Goal: Task Accomplishment & Management: Use online tool/utility

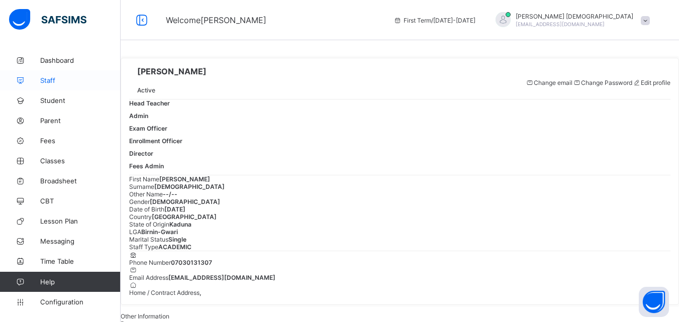
click at [58, 84] on link "Staff" at bounding box center [60, 80] width 121 height 20
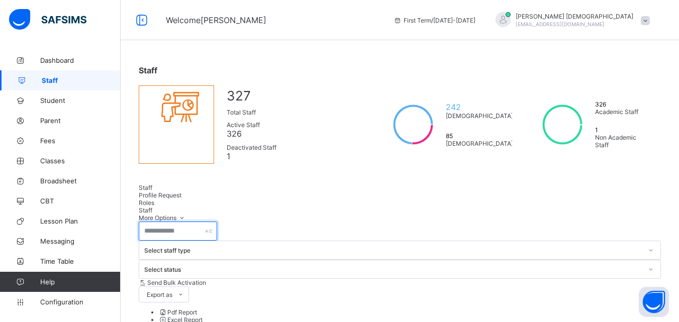
click at [183, 228] on input "text" at bounding box center [178, 231] width 78 height 19
type input "*******"
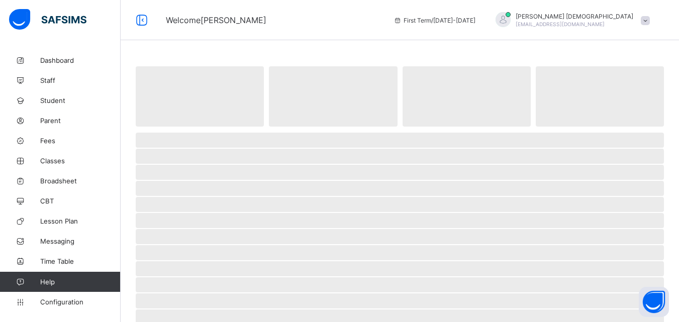
click at [196, 308] on span "‌" at bounding box center [400, 301] width 529 height 15
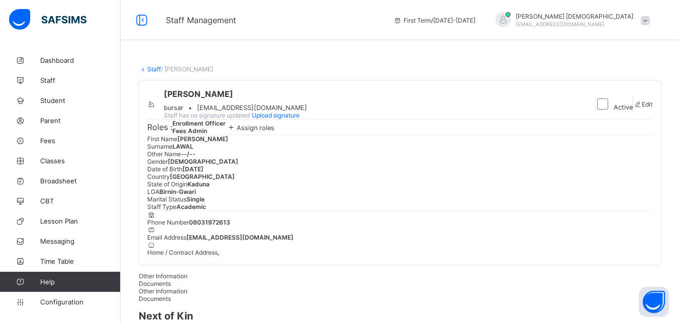
click at [275, 132] on div "Assign roles" at bounding box center [250, 127] width 49 height 10
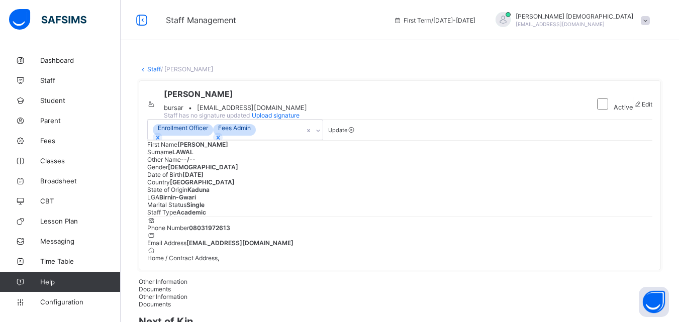
click at [356, 134] on icon at bounding box center [352, 130] width 9 height 8
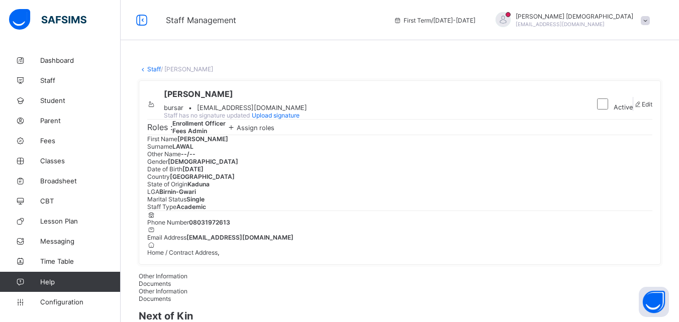
click at [152, 69] on link "Staff" at bounding box center [154, 69] width 14 height 8
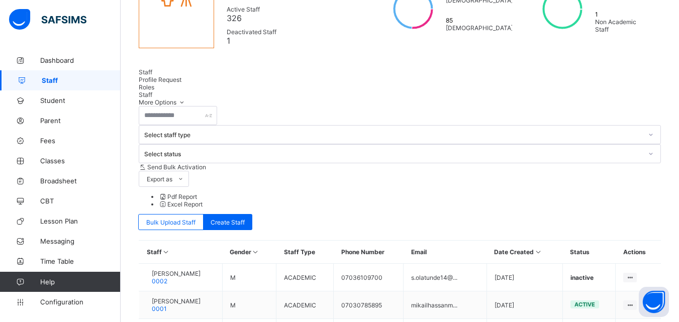
scroll to position [118, 0]
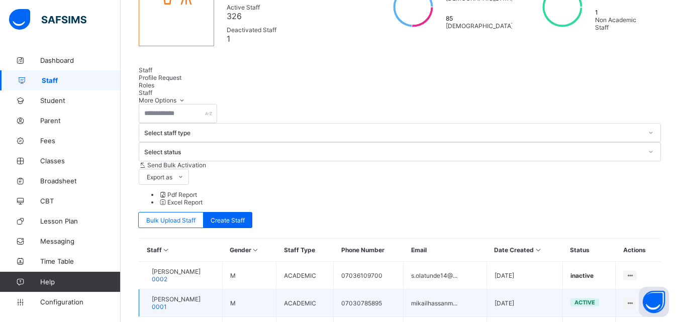
click at [192, 296] on span "MIKAIL MIKAIL HASSAN" at bounding box center [176, 300] width 49 height 8
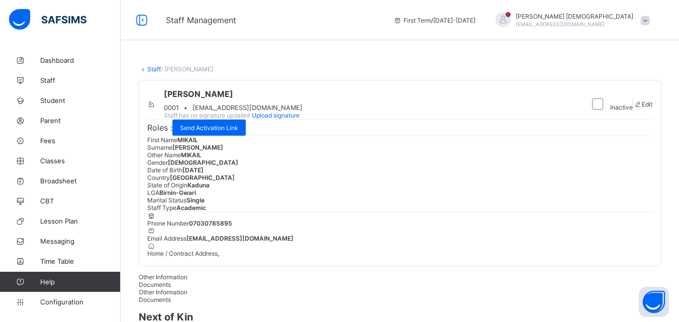
click at [151, 68] on link "Staff" at bounding box center [154, 69] width 14 height 8
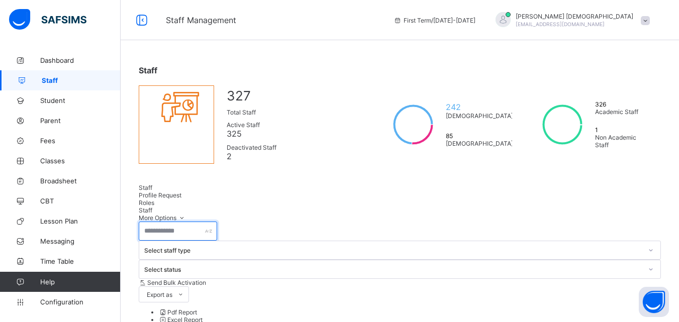
click at [177, 230] on input "text" at bounding box center [178, 231] width 78 height 19
type input "******"
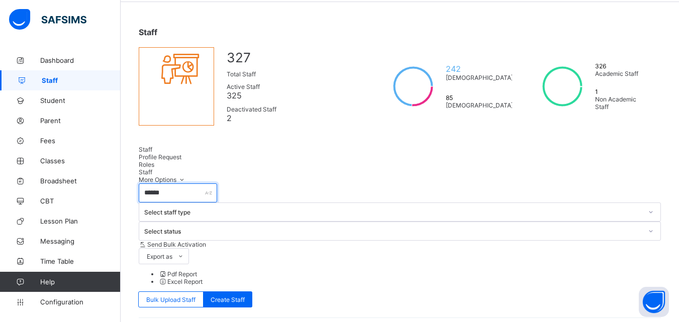
scroll to position [93, 0]
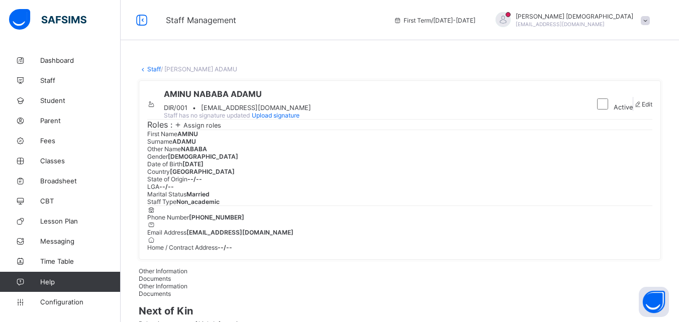
click at [204, 129] on span "Assign roles" at bounding box center [203, 126] width 38 height 8
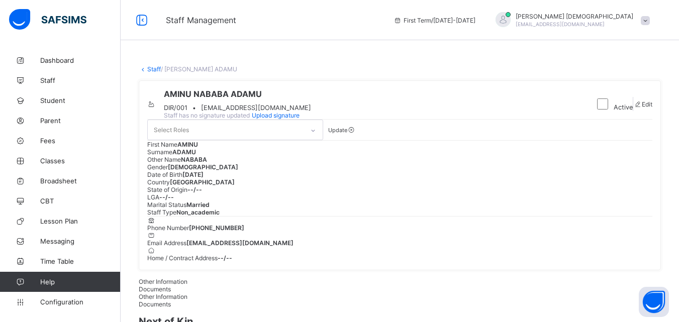
click at [309, 139] on div at bounding box center [313, 131] width 17 height 16
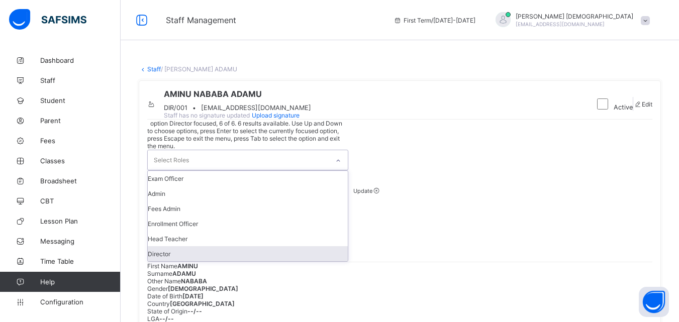
click at [200, 262] on div "Director" at bounding box center [248, 253] width 200 height 15
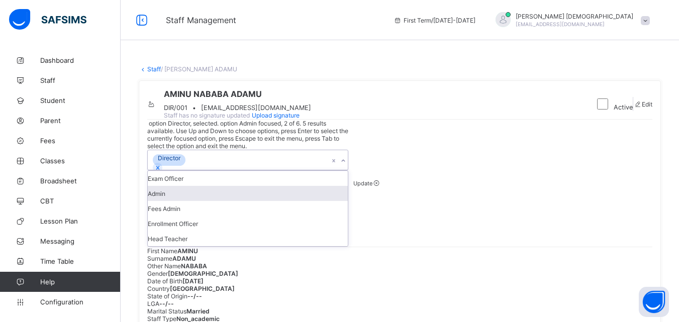
click at [189, 201] on div "Admin" at bounding box center [248, 193] width 200 height 15
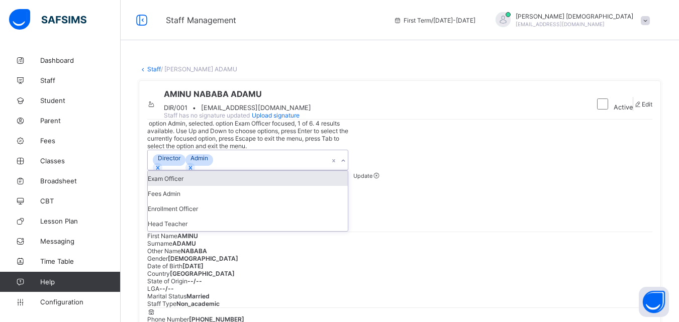
click at [175, 186] on div "Exam Officer" at bounding box center [248, 178] width 200 height 15
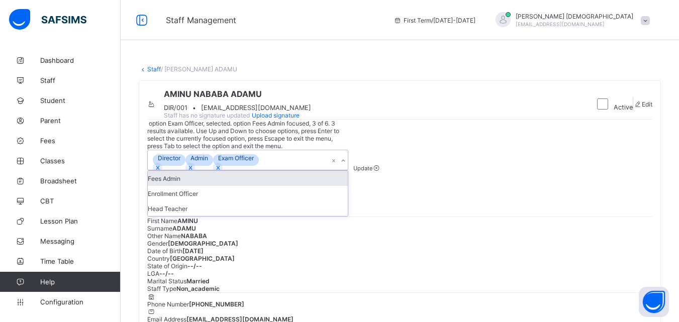
click at [172, 186] on div "Fees Admin" at bounding box center [248, 178] width 200 height 15
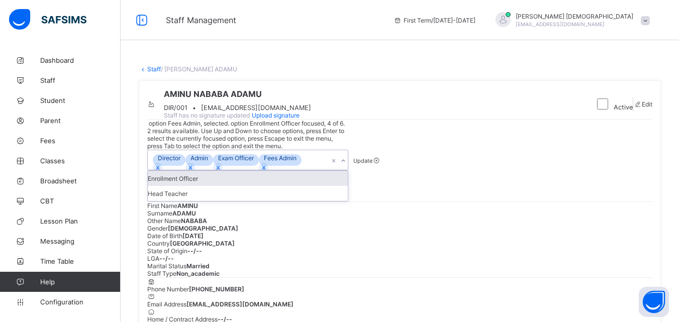
click at [169, 186] on div "Enrollment Officer" at bounding box center [248, 178] width 200 height 15
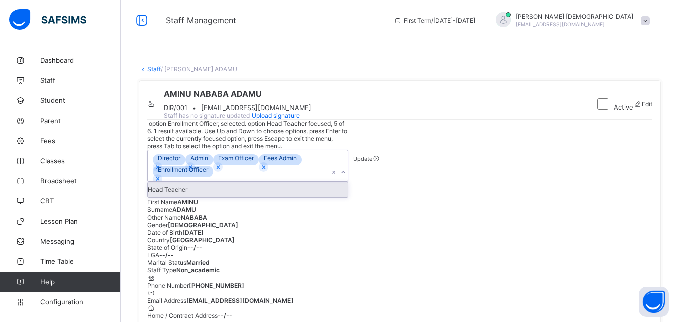
click at [169, 198] on div "Head Teacher" at bounding box center [248, 190] width 200 height 15
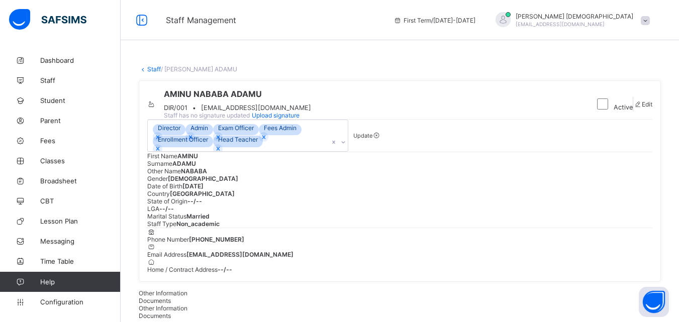
click at [370, 139] on div "Update" at bounding box center [363, 136] width 19 height 8
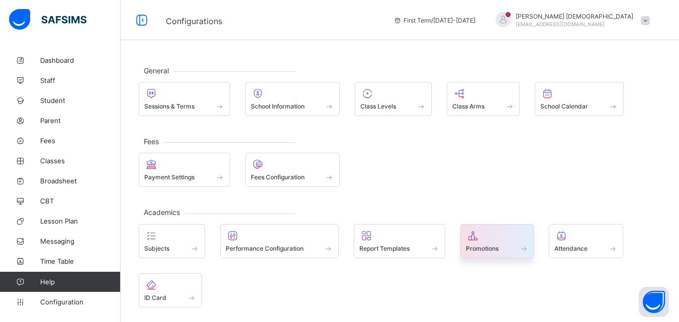
click at [495, 245] on span "Promotions" at bounding box center [482, 249] width 33 height 8
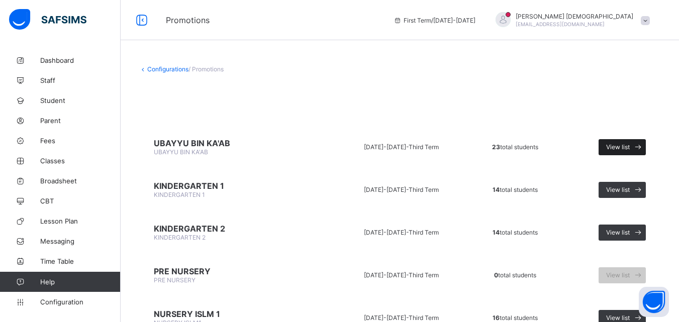
click at [630, 146] on span "View list" at bounding box center [619, 147] width 24 height 8
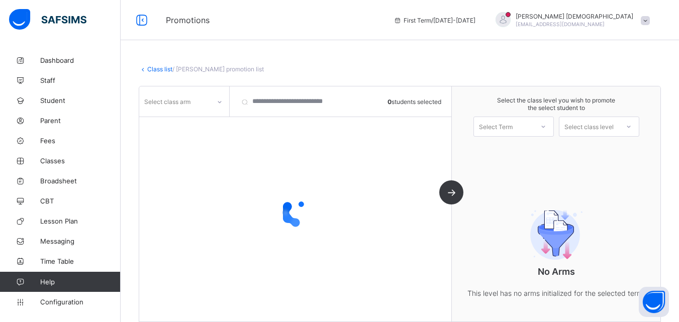
click at [188, 97] on div "Select class arm" at bounding box center [167, 101] width 46 height 19
click at [191, 97] on div "Select class arm" at bounding box center [174, 102] width 71 height 14
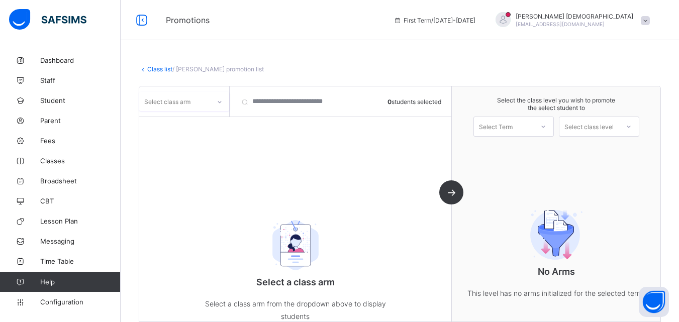
click at [185, 105] on div "Select class arm" at bounding box center [167, 101] width 46 height 19
click at [184, 117] on div "A" at bounding box center [184, 124] width 89 height 16
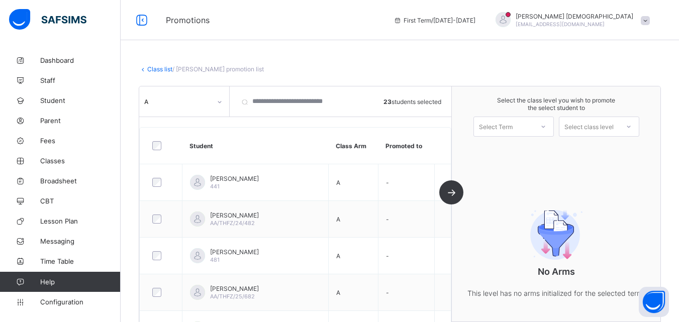
click at [534, 122] on div "Select Term" at bounding box center [503, 127] width 59 height 14
click at [518, 148] on div "First Term 2025-2026" at bounding box center [513, 152] width 79 height 23
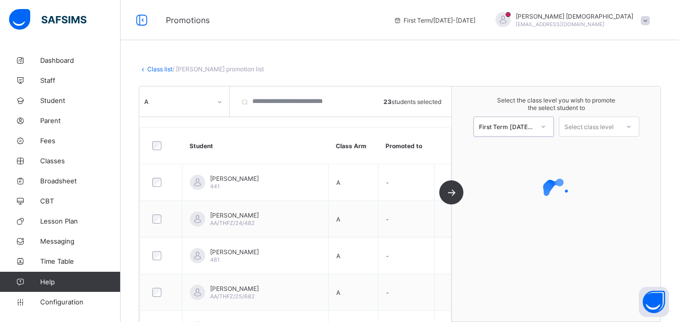
click at [600, 127] on div "Select class level" at bounding box center [589, 127] width 49 height 20
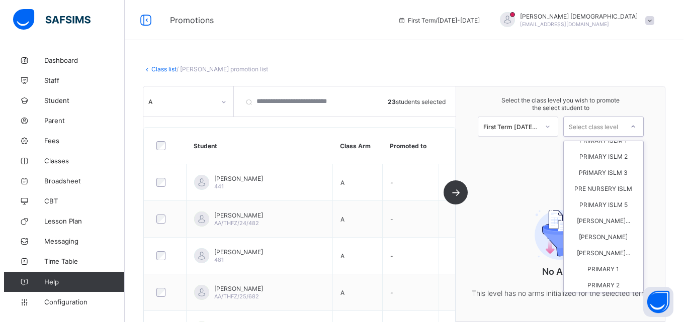
scroll to position [224, 0]
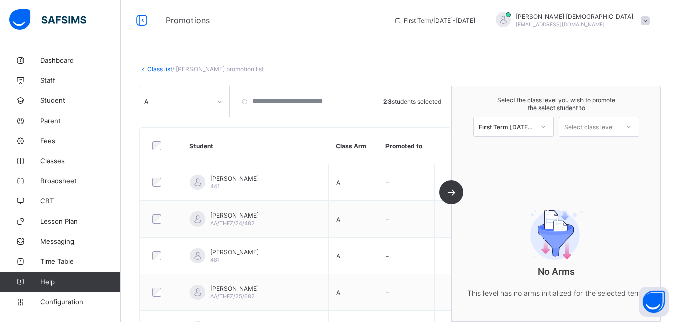
click at [153, 63] on div "Class list / UBAYYU BIN KA'AB promotion list UBAYYU BIN KA'AB UBAYYU BIN KA'AB …" at bounding box center [400, 196] width 559 height 293
click at [154, 66] on div "Class list / UBAYYU BIN KA'AB promotion list UBAYYU BIN KA'AB UBAYYU BIN KA'AB …" at bounding box center [400, 196] width 559 height 293
click at [155, 65] on link "Class list" at bounding box center [159, 69] width 25 height 8
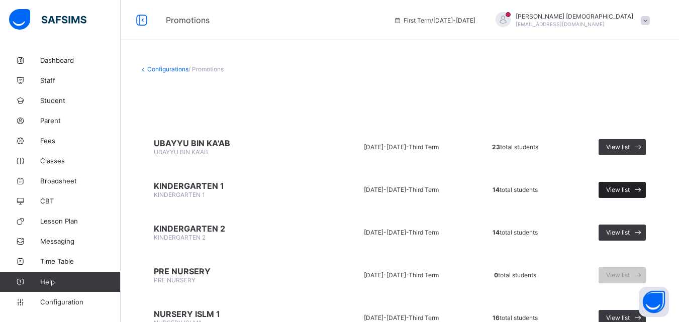
click at [630, 189] on span "View list" at bounding box center [619, 190] width 24 height 8
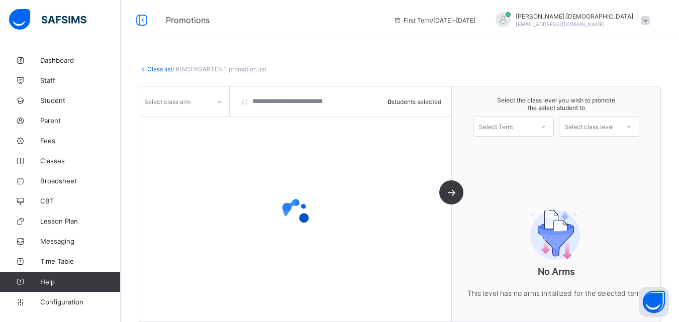
click at [545, 134] on div at bounding box center [544, 126] width 18 height 17
click at [540, 141] on div "First Term 2025-2026" at bounding box center [513, 152] width 79 height 23
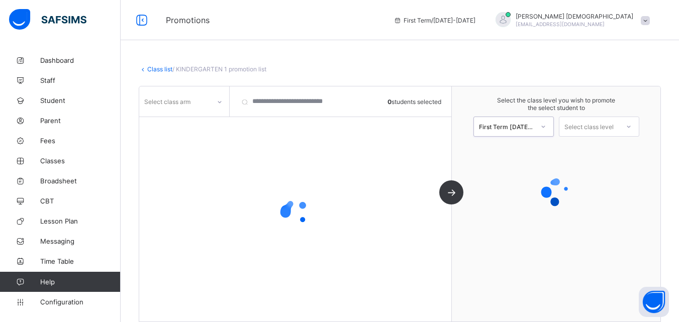
click at [594, 129] on div "Select class level" at bounding box center [589, 127] width 49 height 20
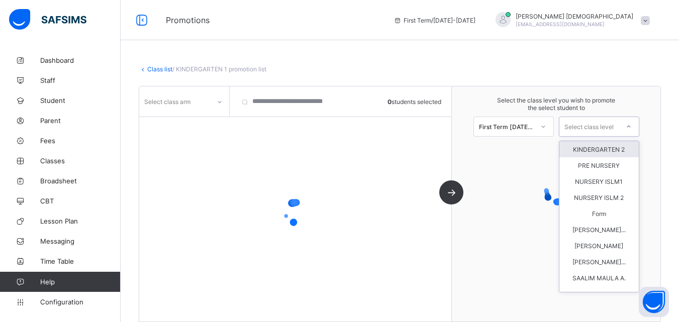
click at [600, 148] on div "KINDERGARTEN 2" at bounding box center [599, 149] width 79 height 16
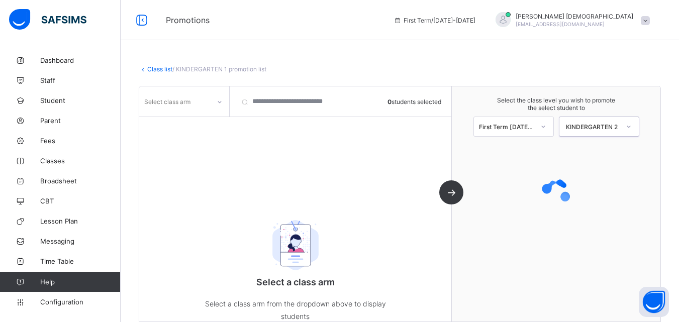
click at [184, 103] on div "Select class arm" at bounding box center [167, 101] width 46 height 19
click at [176, 120] on div "(MALE)" at bounding box center [184, 124] width 89 height 16
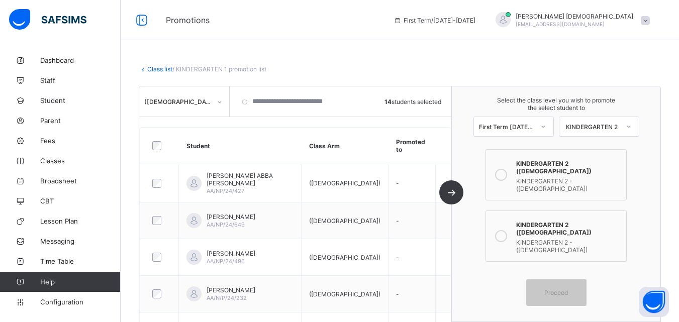
click at [506, 230] on icon at bounding box center [501, 236] width 12 height 12
click at [554, 280] on div "Proceed" at bounding box center [557, 293] width 60 height 27
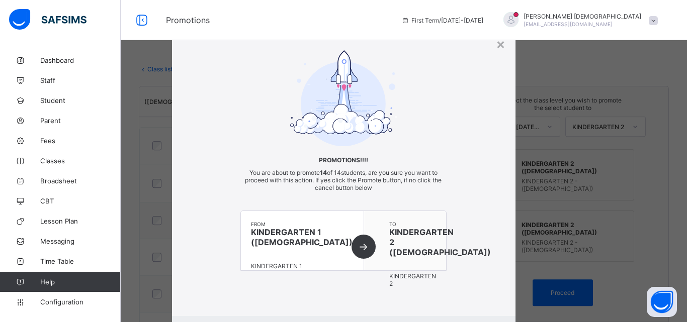
scroll to position [55, 0]
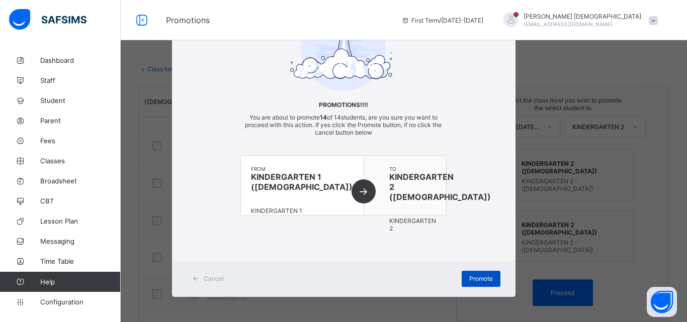
click at [472, 278] on span "Promote" at bounding box center [481, 279] width 24 height 8
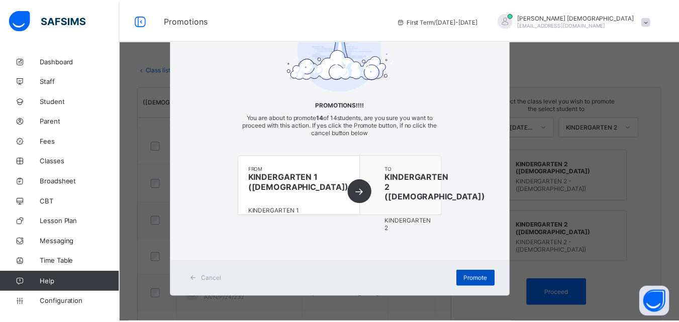
scroll to position [20, 0]
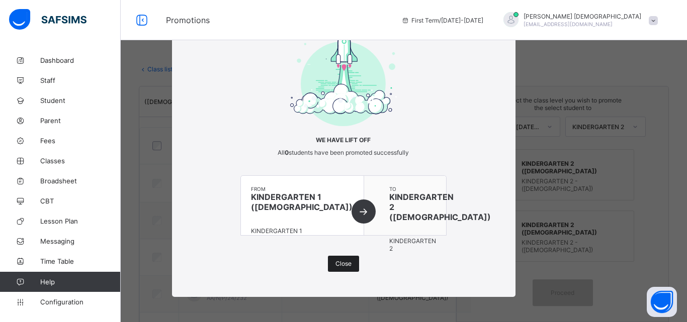
click at [339, 260] on div "Close" at bounding box center [343, 264] width 31 height 16
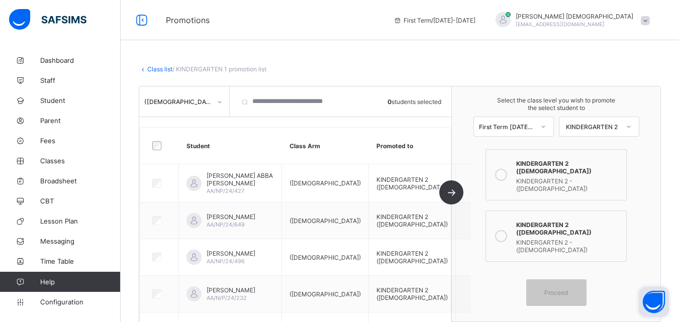
click at [655, 293] on button "Open asap" at bounding box center [654, 302] width 30 height 30
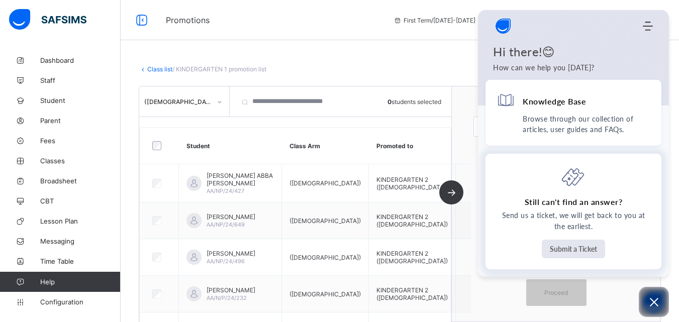
click at [571, 245] on button "Submit a Ticket" at bounding box center [573, 249] width 63 height 19
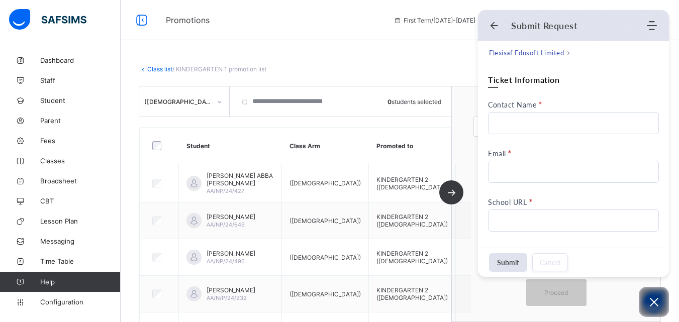
scroll to position [0, 0]
click at [526, 117] on input "Contact Name" at bounding box center [573, 123] width 171 height 22
type input "**********"
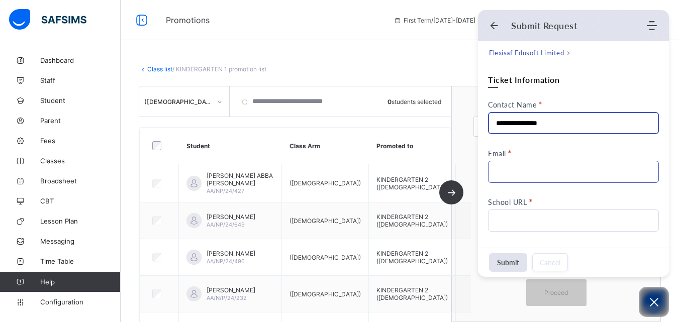
click at [553, 170] on input "Email" at bounding box center [573, 172] width 171 height 22
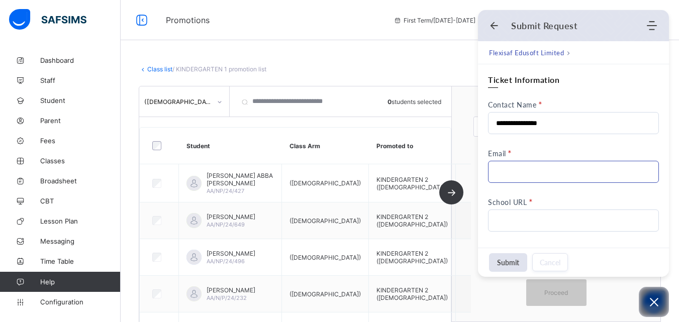
type input "**********"
click at [548, 194] on div "**********" at bounding box center [573, 257] width 171 height 366
click at [540, 217] on input "School URL" at bounding box center [573, 221] width 171 height 22
type input "**********"
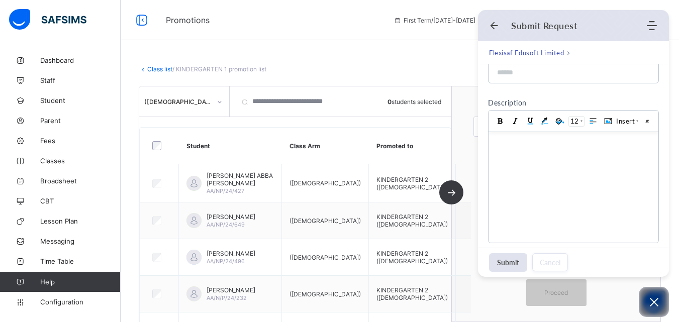
scroll to position [178, 0]
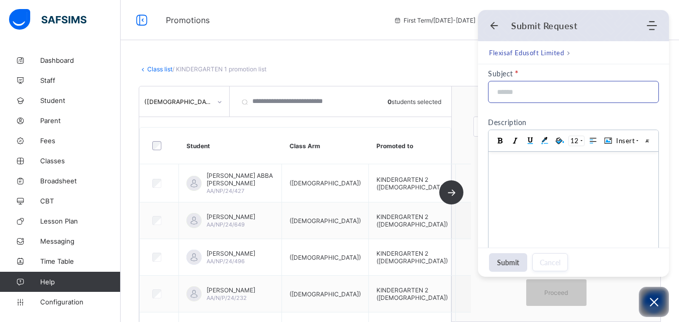
click at [539, 95] on input at bounding box center [570, 91] width 149 height 21
click at [531, 174] on body at bounding box center [574, 207] width 170 height 111
click at [594, 89] on input "**********" at bounding box center [570, 91] width 149 height 21
type input "**********"
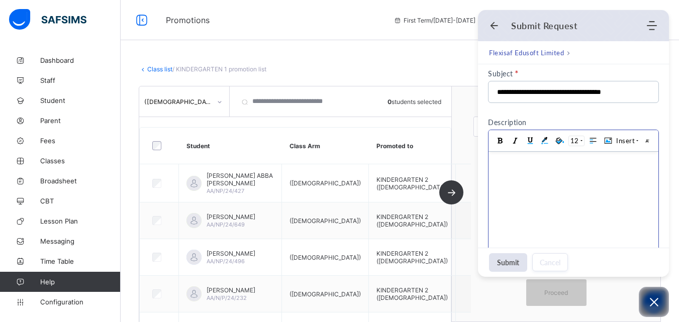
scroll to position [0, 0]
click at [541, 182] on body at bounding box center [574, 207] width 170 height 111
click at [494, 161] on div "**********" at bounding box center [572, 167] width 157 height 21
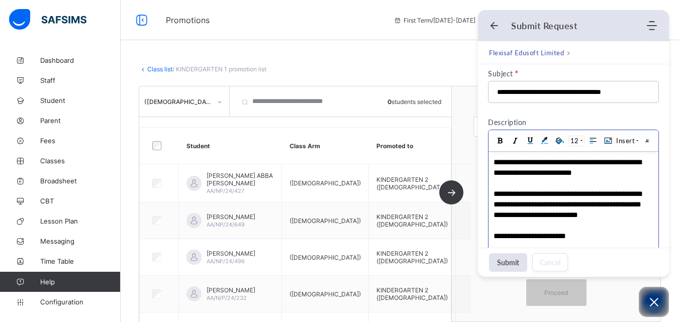
click at [504, 237] on div "**********" at bounding box center [572, 236] width 157 height 11
click at [507, 262] on button "Submit" at bounding box center [508, 262] width 38 height 19
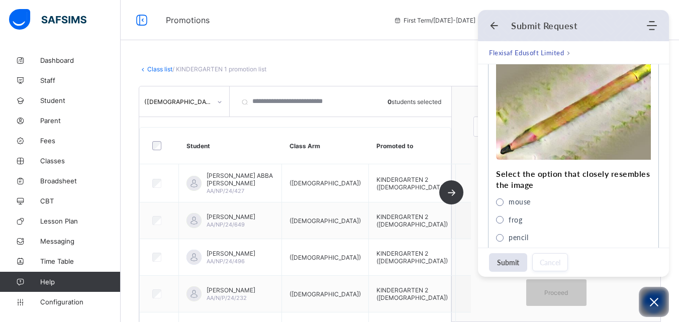
scroll to position [493, 0]
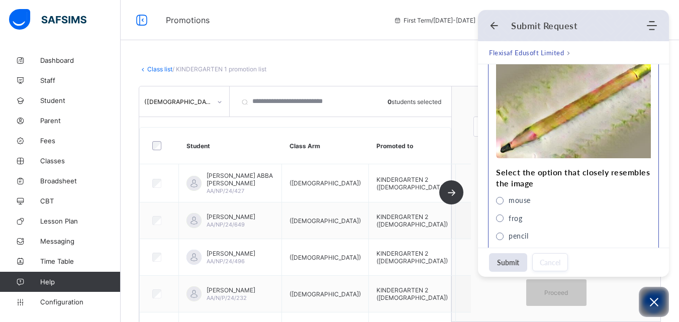
click at [496, 235] on span "pencil" at bounding box center [500, 237] width 8 height 8
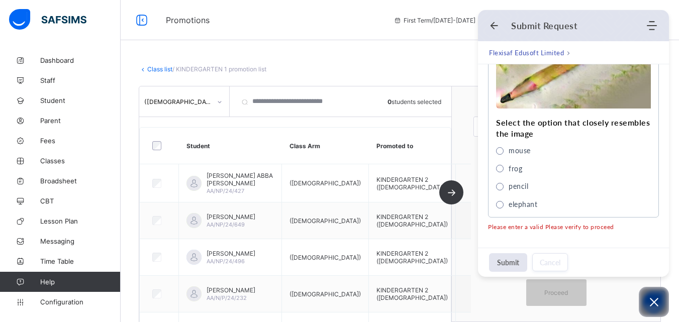
click at [505, 260] on button "Submit" at bounding box center [508, 262] width 38 height 19
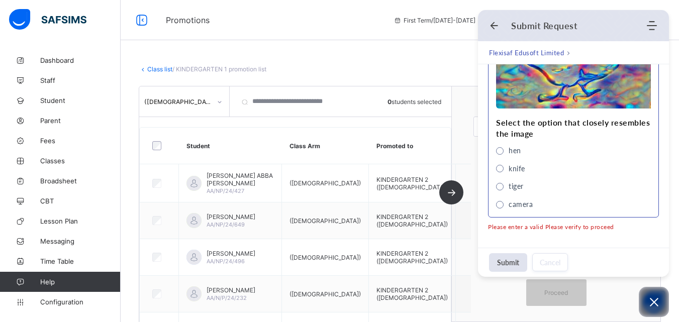
click at [502, 148] on span "hen" at bounding box center [500, 151] width 8 height 8
click at [512, 265] on button "Submit" at bounding box center [508, 262] width 38 height 19
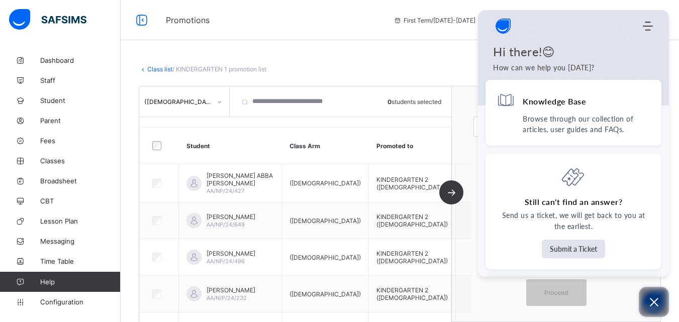
click at [655, 300] on icon "Open asap" at bounding box center [654, 302] width 13 height 13
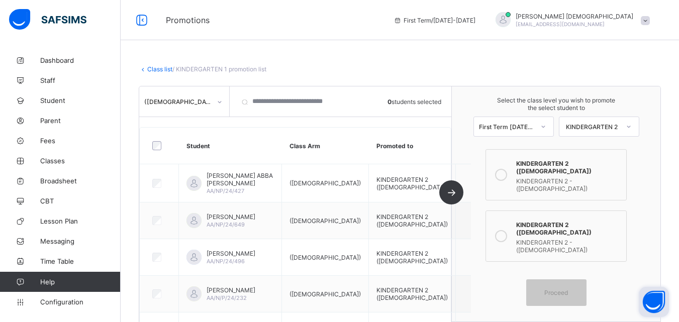
click at [156, 66] on link "Class list" at bounding box center [159, 69] width 25 height 8
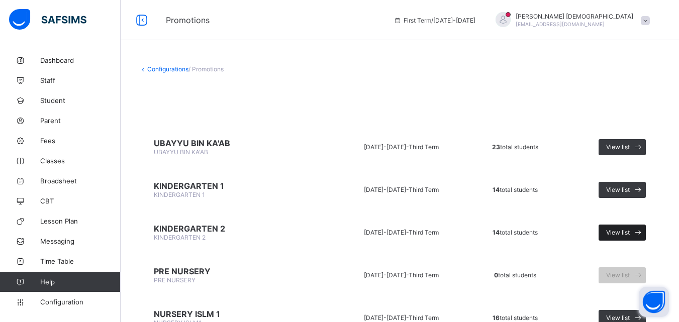
click at [640, 227] on span at bounding box center [638, 233] width 16 height 16
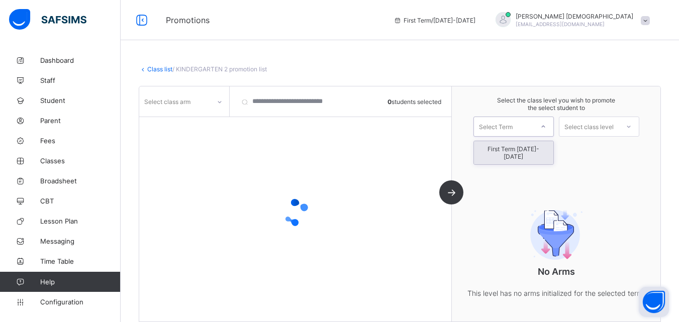
click at [513, 123] on div "Select Term" at bounding box center [496, 127] width 34 height 20
click at [520, 151] on div "First Term 2025-2026" at bounding box center [513, 152] width 79 height 23
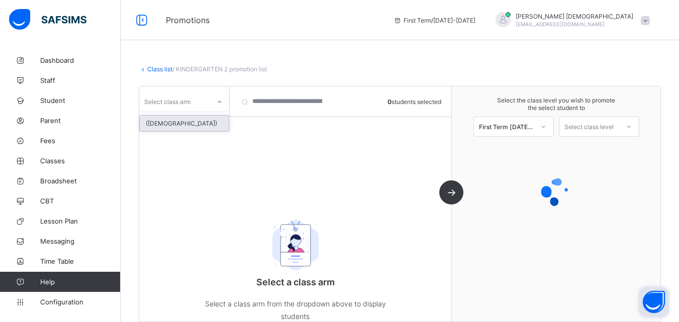
click at [192, 101] on div "Select class arm" at bounding box center [174, 102] width 71 height 14
click at [183, 123] on div "(MALE)" at bounding box center [184, 124] width 89 height 16
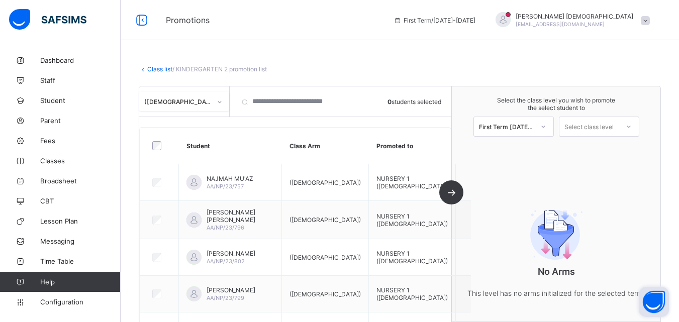
click at [626, 126] on div at bounding box center [629, 126] width 18 height 17
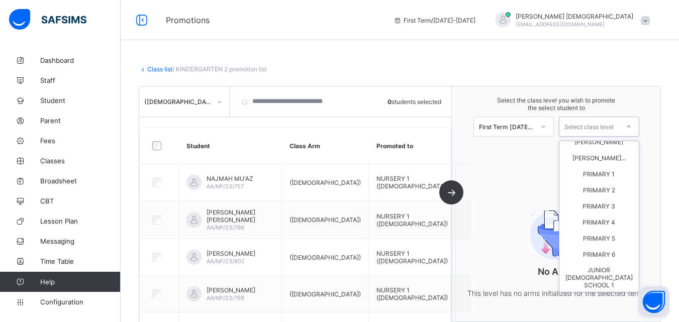
scroll to position [287, 0]
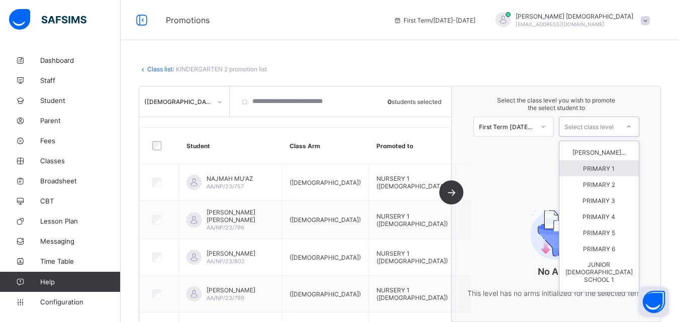
click at [615, 170] on div "PRIMARY 1" at bounding box center [599, 168] width 79 height 16
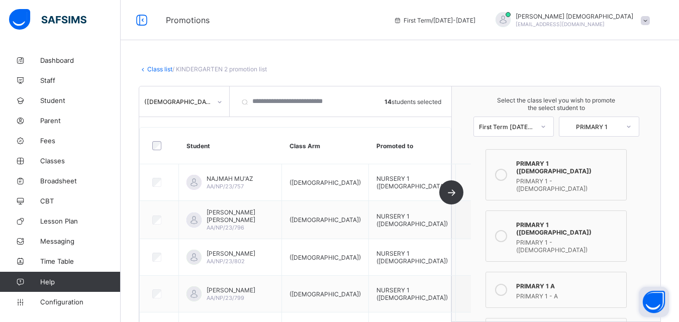
click at [505, 169] on icon at bounding box center [501, 175] width 12 height 12
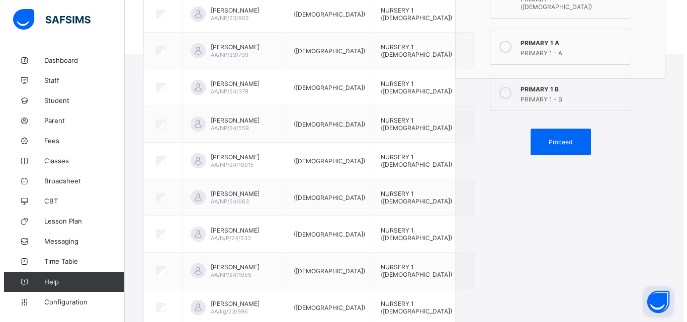
scroll to position [363, 0]
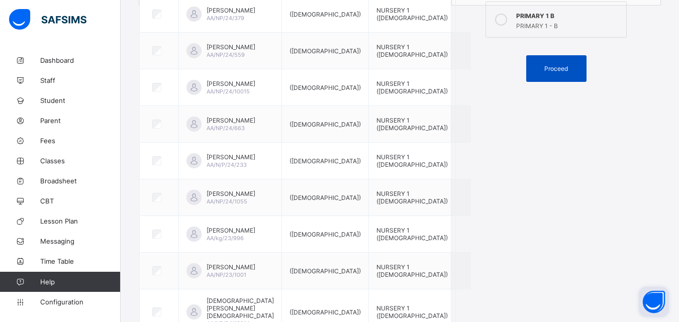
click at [552, 55] on div "Proceed" at bounding box center [557, 68] width 60 height 27
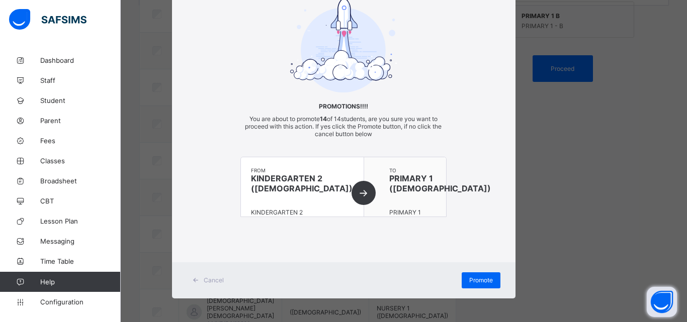
scroll to position [55, 0]
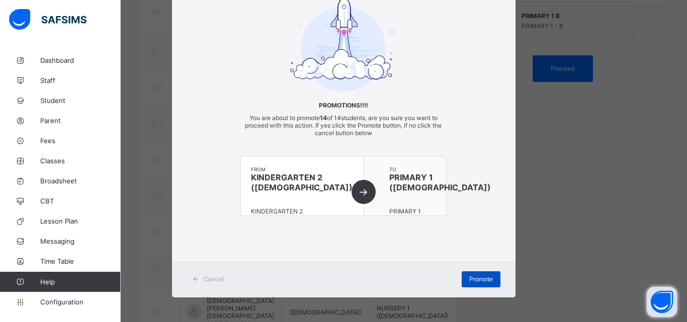
click at [473, 278] on span "Promote" at bounding box center [481, 280] width 24 height 8
click at [477, 277] on span "Promote" at bounding box center [481, 280] width 24 height 8
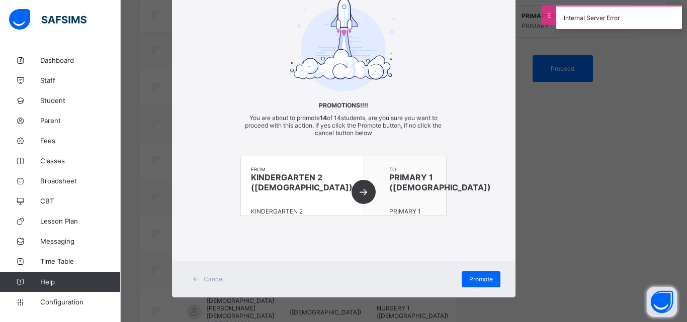
drag, startPoint x: 477, startPoint y: 277, endPoint x: 520, endPoint y: 286, distance: 43.7
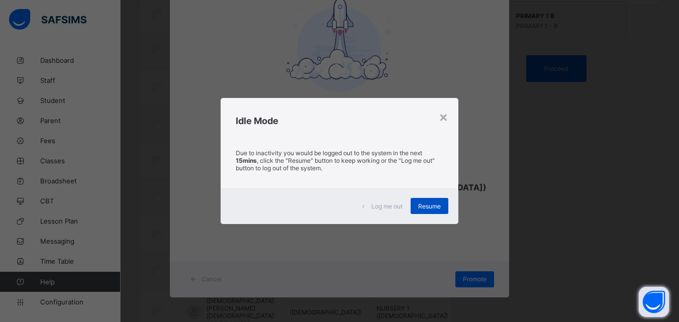
drag, startPoint x: 520, startPoint y: 286, endPoint x: 439, endPoint y: 198, distance: 119.9
click at [439, 198] on div "Log me out Resume" at bounding box center [340, 206] width 238 height 36
click at [437, 203] on span "Resume" at bounding box center [429, 207] width 23 height 8
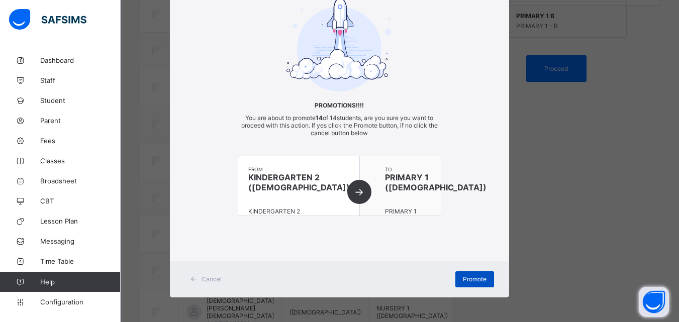
click at [475, 279] on span "Promote" at bounding box center [475, 280] width 24 height 8
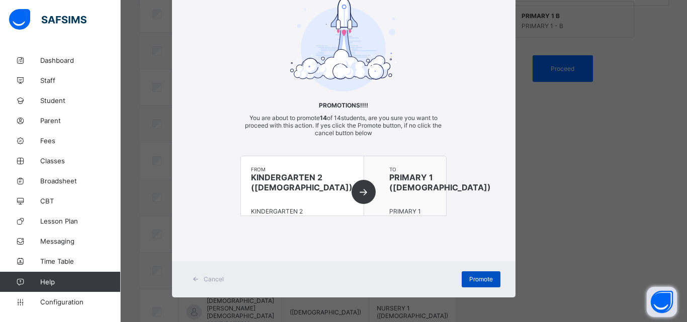
click at [475, 279] on span "Promote" at bounding box center [481, 280] width 24 height 8
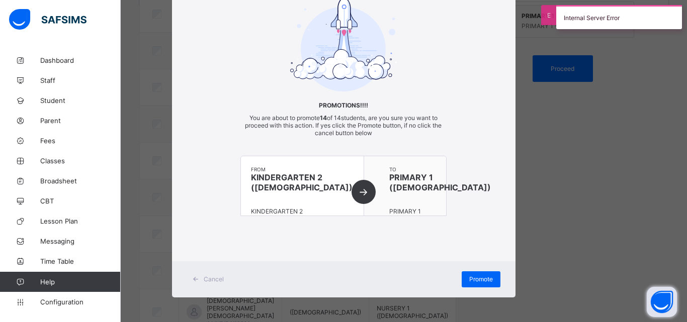
click at [564, 181] on div "× Promotions!!!! You are about to promote 14 of 14 students, are you sure you w…" at bounding box center [343, 161] width 687 height 322
click at [679, 9] on div "Internal Server Error" at bounding box center [619, 17] width 136 height 24
click at [679, 10] on div "Internal Server Error" at bounding box center [619, 17] width 136 height 24
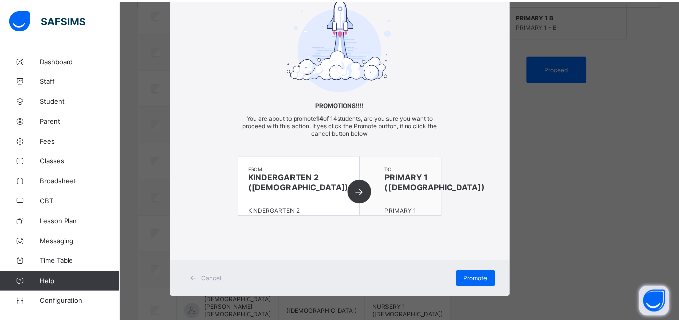
scroll to position [0, 0]
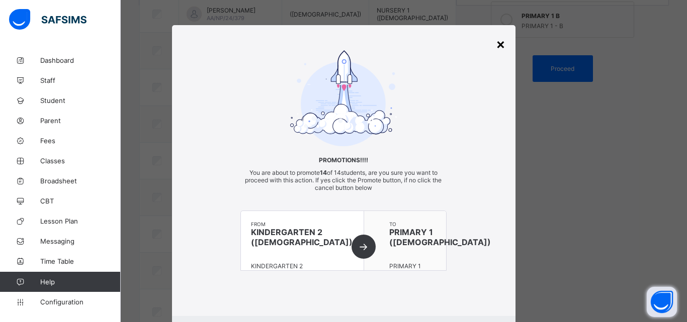
click at [497, 44] on div "×" at bounding box center [501, 43] width 10 height 17
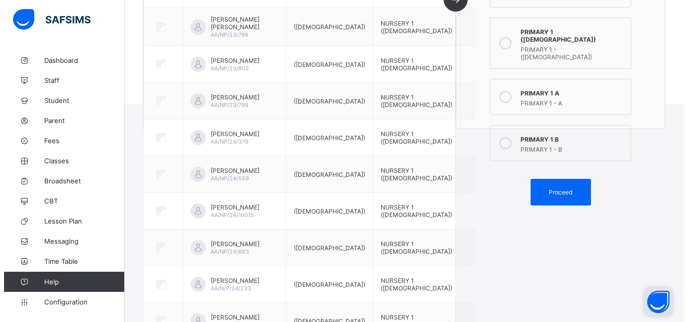
scroll to position [240, 0]
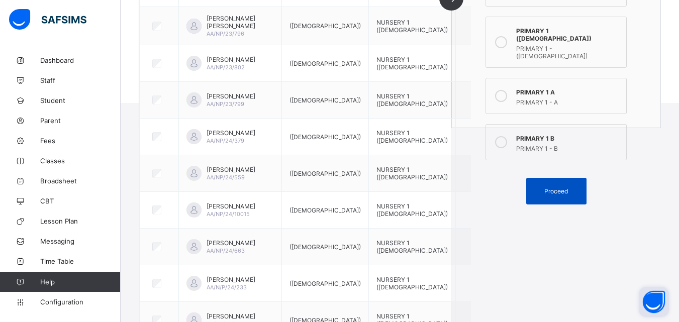
click at [556, 188] on span "Proceed" at bounding box center [557, 192] width 24 height 8
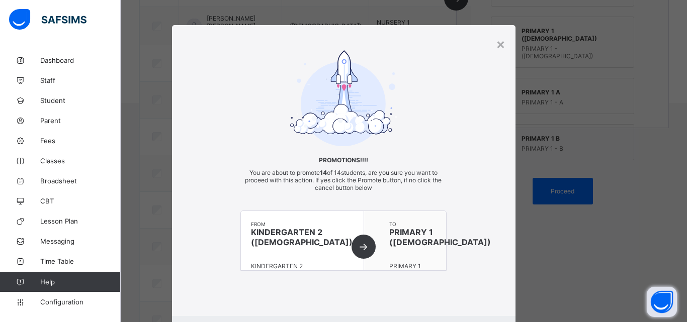
click at [679, 111] on div "× Promotions!!!! You are about to promote 14 of 14 students, are you sure you w…" at bounding box center [343, 161] width 687 height 322
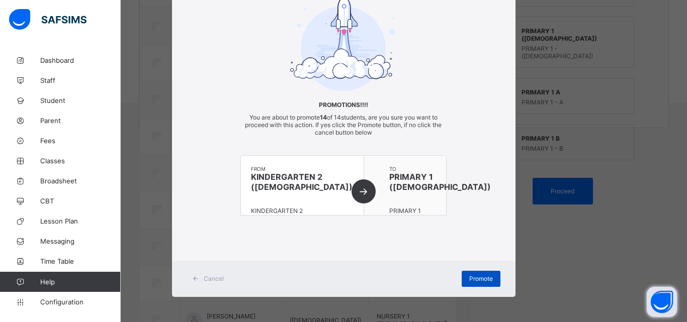
click at [480, 279] on span "Promote" at bounding box center [481, 279] width 24 height 8
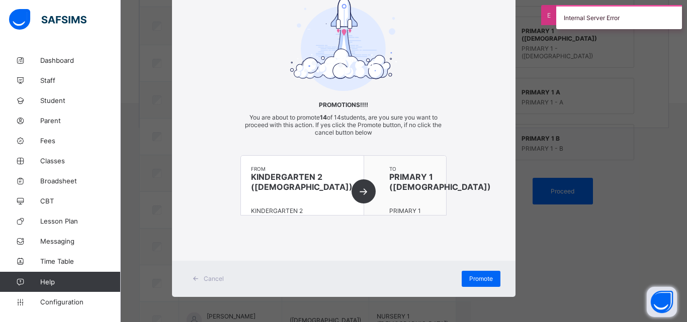
click at [679, 11] on div "Internal Server Error" at bounding box center [619, 17] width 136 height 24
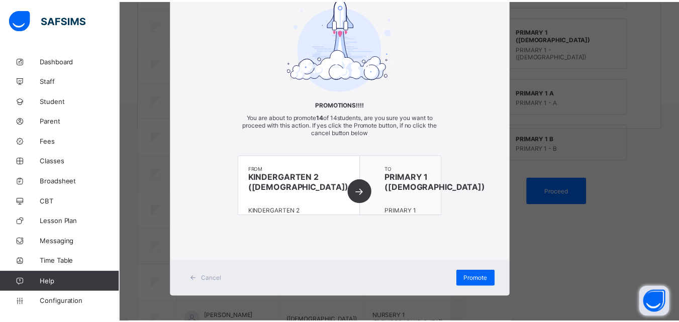
scroll to position [0, 0]
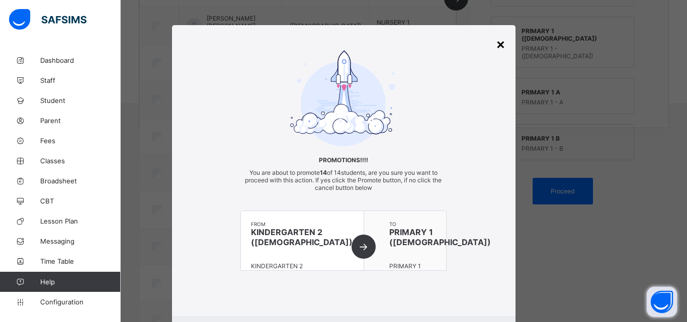
click at [496, 48] on div "×" at bounding box center [501, 43] width 10 height 17
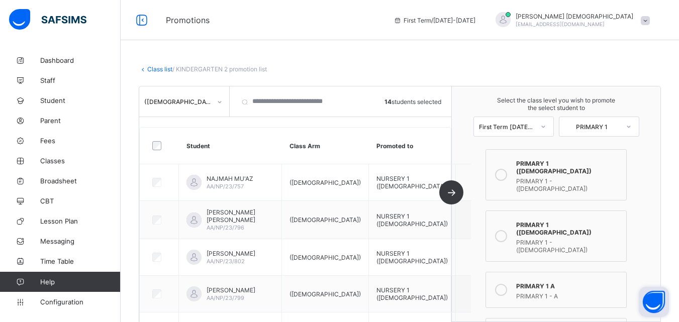
click at [158, 68] on link "Class list" at bounding box center [159, 69] width 25 height 8
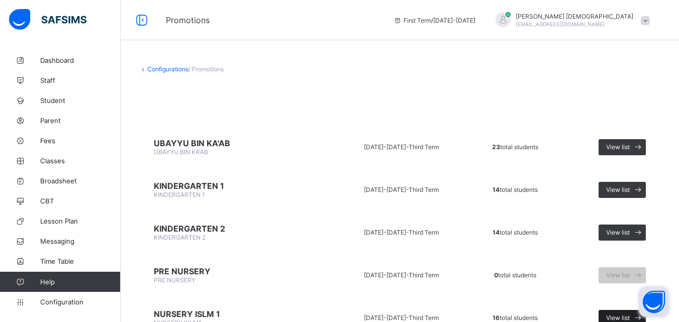
click at [622, 312] on div "View list" at bounding box center [622, 318] width 47 height 16
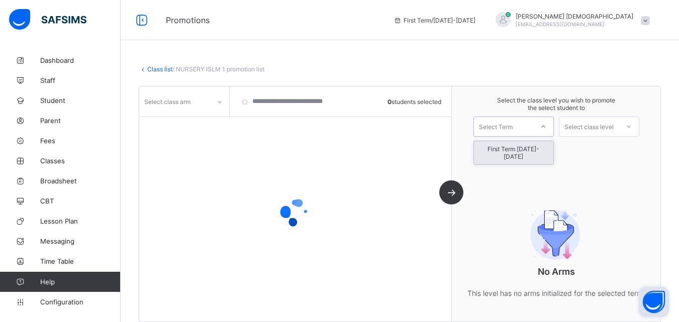
click at [508, 130] on div "Select Term" at bounding box center [496, 127] width 34 height 20
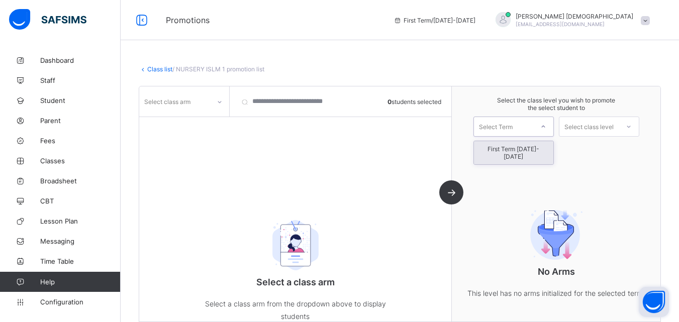
click at [508, 150] on div "First Term 2025-2026" at bounding box center [513, 152] width 79 height 23
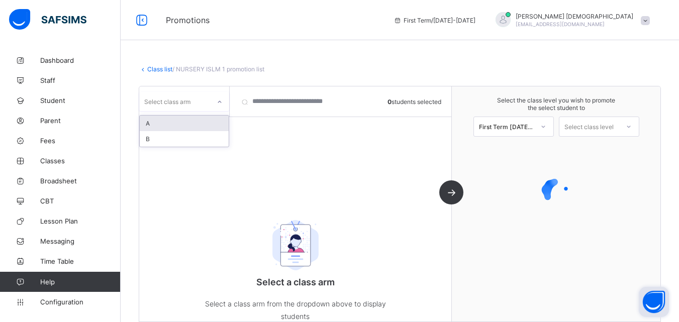
click at [211, 111] on div at bounding box center [219, 101] width 19 height 19
click at [205, 123] on div "A" at bounding box center [184, 124] width 89 height 16
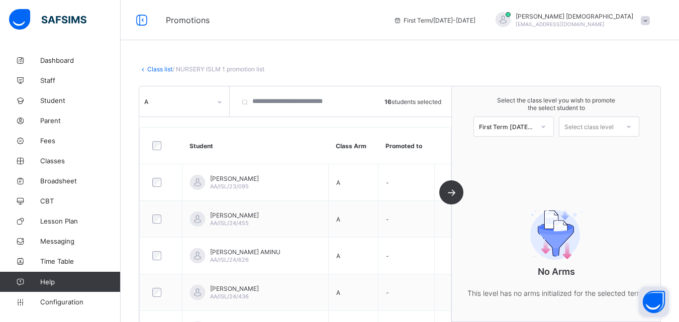
click at [598, 127] on div "Select class level" at bounding box center [589, 127] width 49 height 20
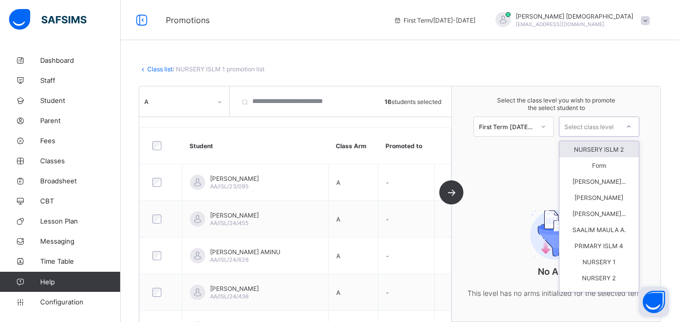
click at [596, 146] on div "NURSERY ISLM 2" at bounding box center [599, 149] width 79 height 16
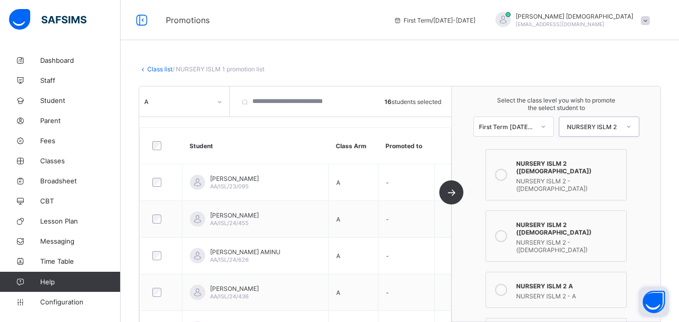
click at [506, 284] on icon at bounding box center [501, 290] width 12 height 12
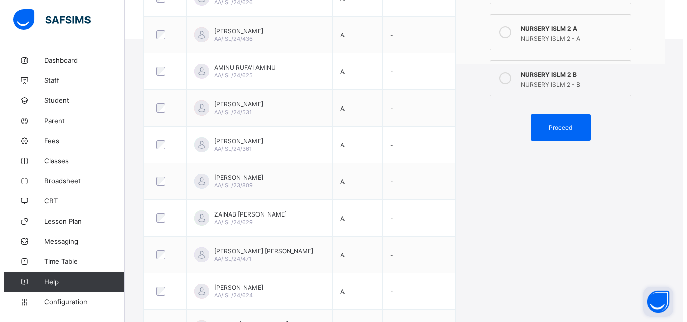
scroll to position [318, 0]
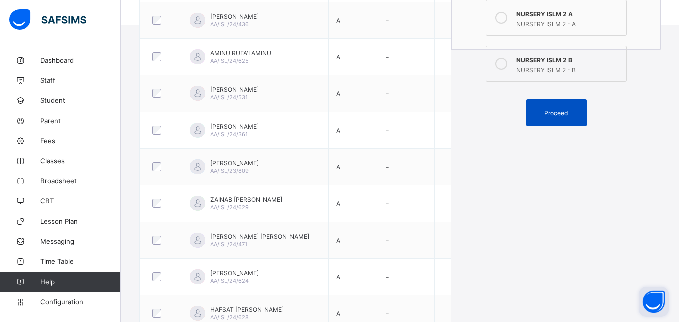
click at [563, 100] on div "Proceed" at bounding box center [557, 113] width 60 height 27
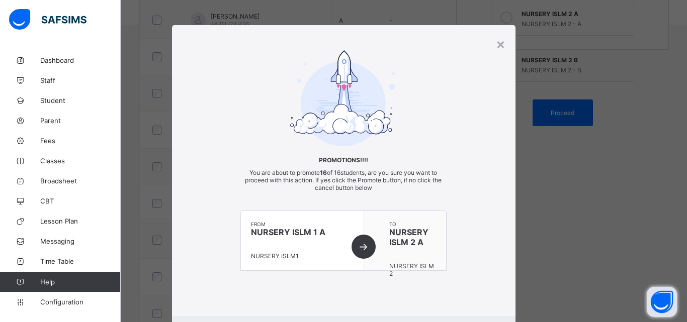
scroll to position [55, 0]
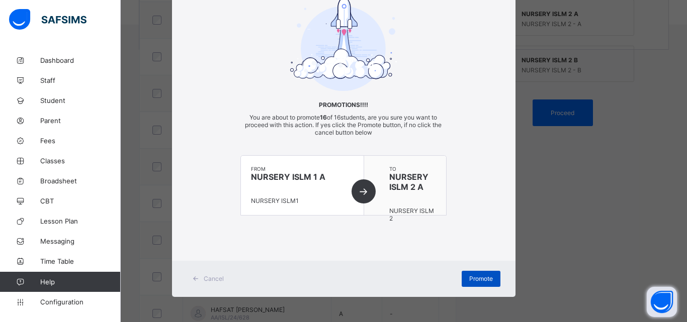
click at [477, 276] on span "Promote" at bounding box center [481, 279] width 24 height 8
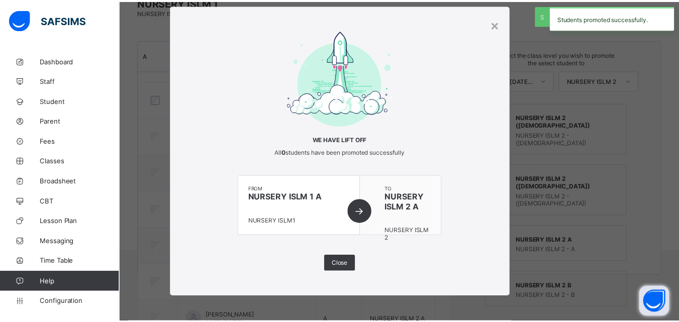
scroll to position [318, 0]
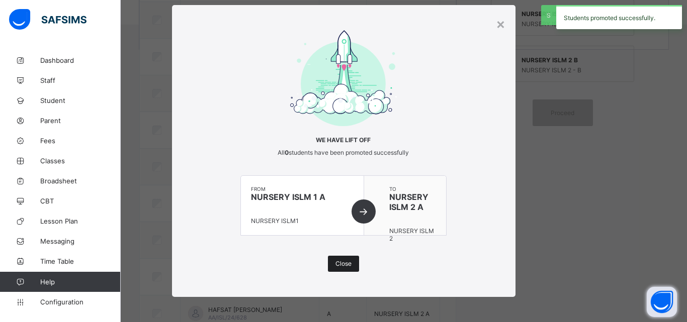
click at [348, 258] on div "Close" at bounding box center [343, 264] width 31 height 16
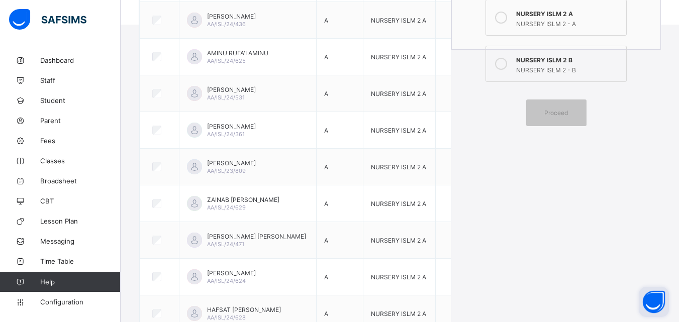
scroll to position [37, 0]
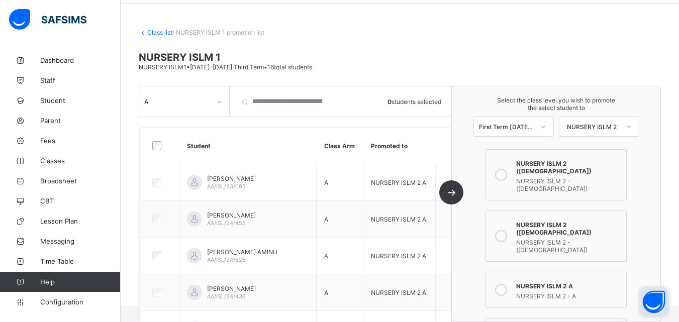
click at [162, 32] on link "Class list" at bounding box center [159, 33] width 25 height 8
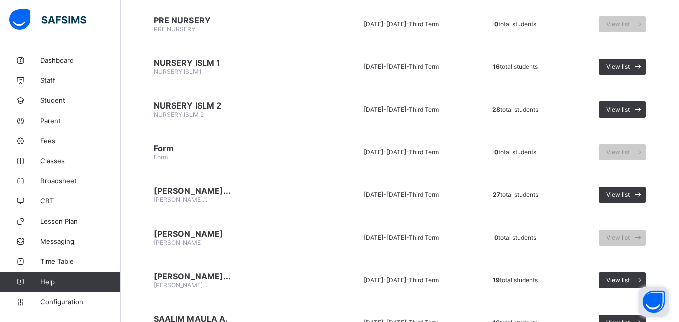
scroll to position [264, 0]
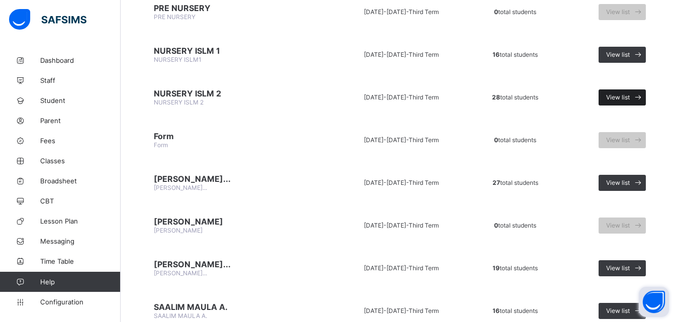
click at [638, 95] on span at bounding box center [638, 98] width 16 height 16
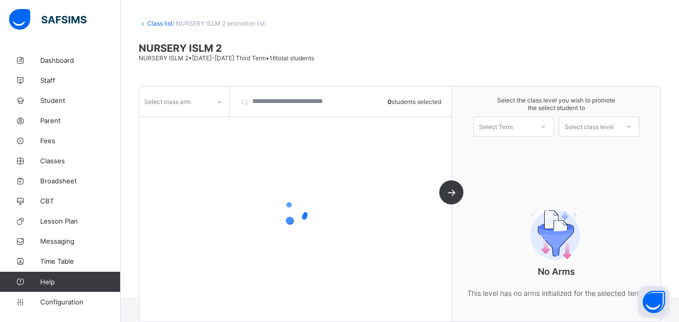
scroll to position [66, 0]
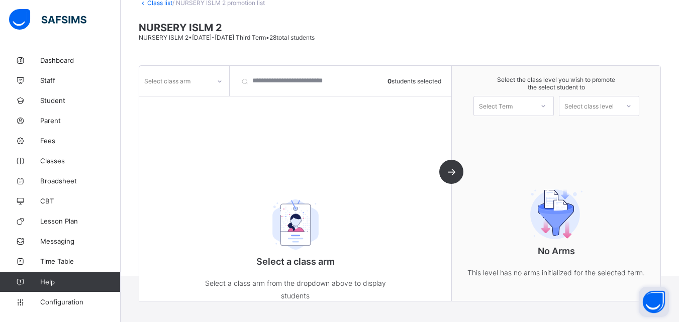
click at [547, 105] on icon at bounding box center [544, 106] width 6 height 10
click at [523, 126] on div "First Term 2025-2026" at bounding box center [513, 132] width 79 height 23
click at [205, 81] on div "Select class arm" at bounding box center [174, 81] width 71 height 14
click at [182, 109] on div "A" at bounding box center [184, 103] width 89 height 16
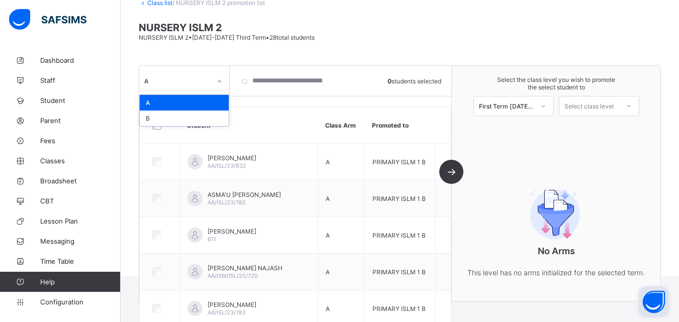
click at [200, 78] on div "A" at bounding box center [177, 81] width 67 height 8
click at [176, 118] on div "B" at bounding box center [184, 119] width 89 height 16
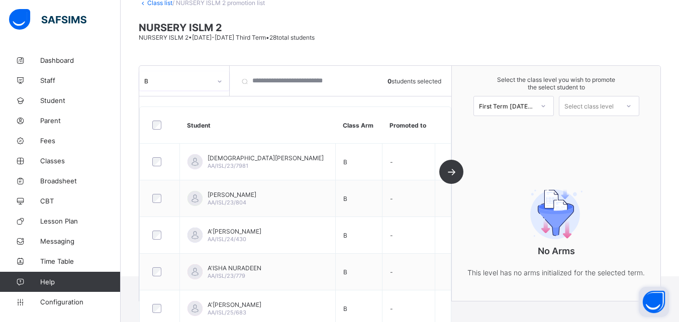
click at [200, 81] on div "B" at bounding box center [177, 81] width 67 height 8
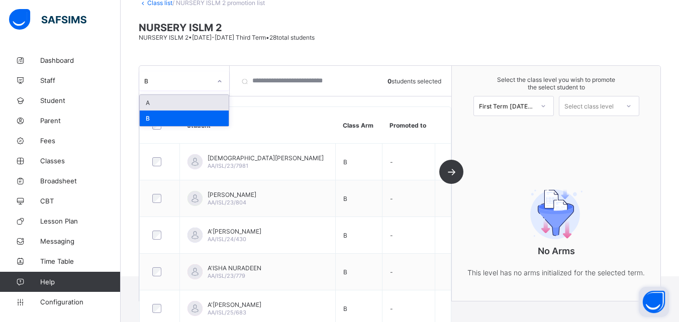
click at [184, 101] on div "A" at bounding box center [184, 103] width 89 height 16
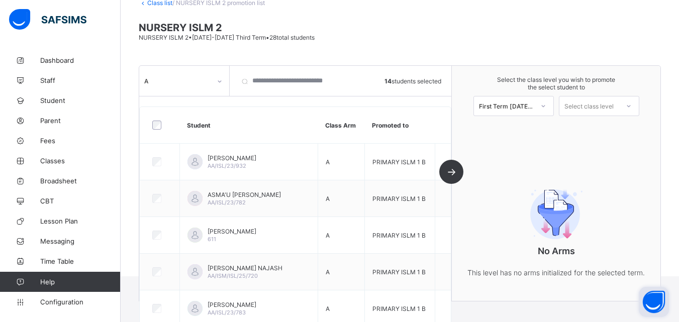
click at [610, 110] on div "Select class level" at bounding box center [589, 106] width 49 height 20
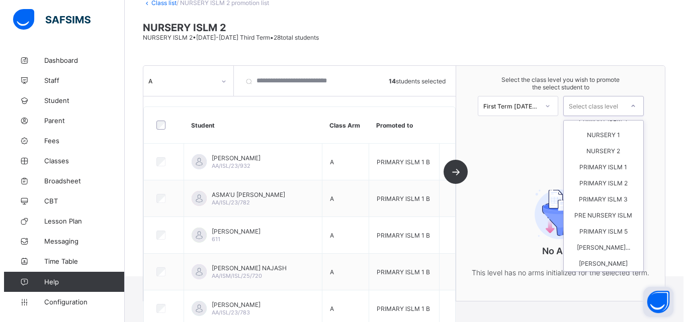
scroll to position [96, 0]
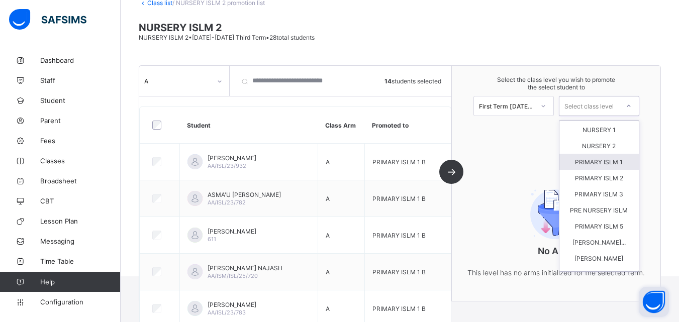
click at [619, 162] on div "PRIMARY ISLM 1" at bounding box center [599, 162] width 79 height 16
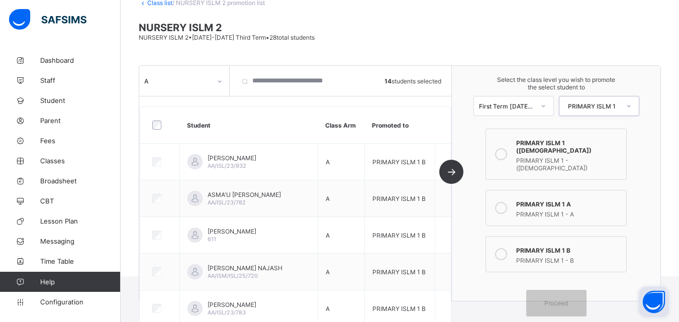
click at [505, 202] on icon at bounding box center [501, 208] width 12 height 12
click at [548, 300] on span "Proceed" at bounding box center [556, 304] width 45 height 8
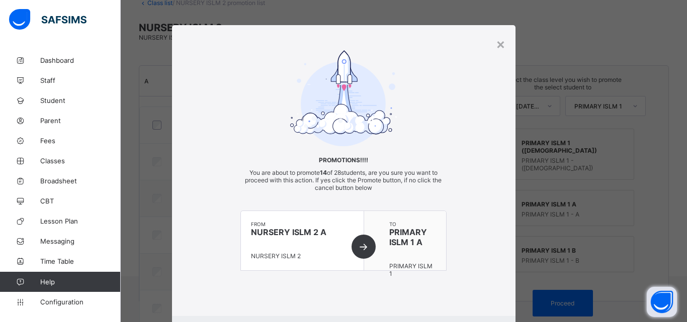
scroll to position [55, 0]
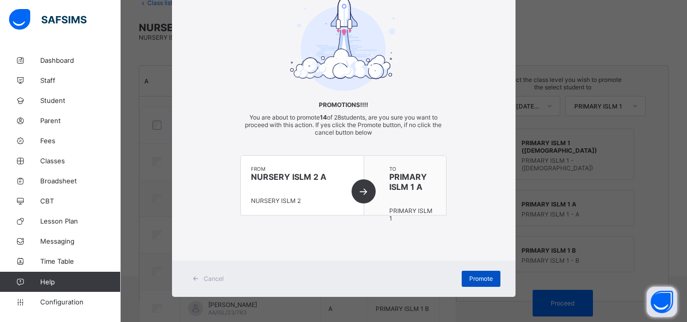
click at [475, 279] on span "Promote" at bounding box center [481, 279] width 24 height 8
click at [476, 278] on span "Promote" at bounding box center [481, 279] width 24 height 8
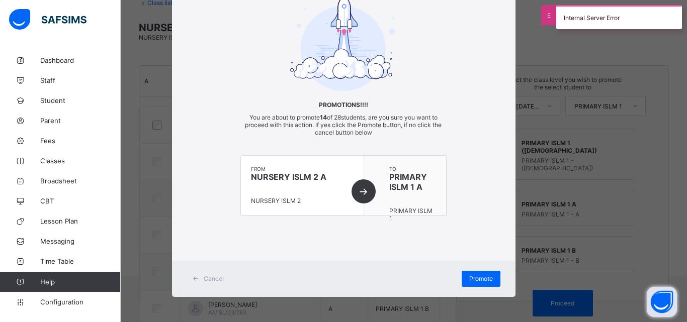
click at [679, 16] on div "Internal Server Error" at bounding box center [619, 17] width 136 height 24
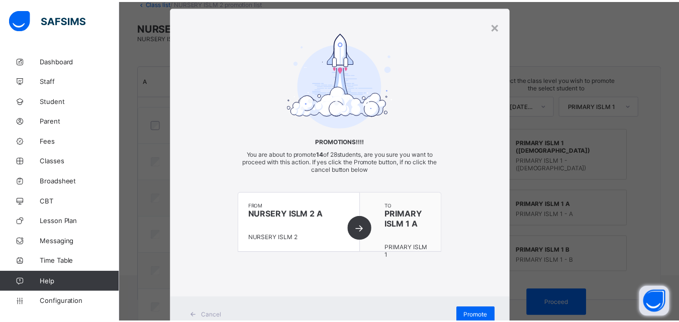
scroll to position [0, 0]
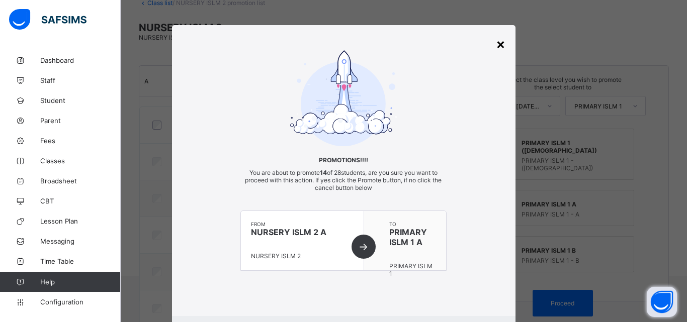
click at [501, 51] on div "×" at bounding box center [501, 43] width 10 height 17
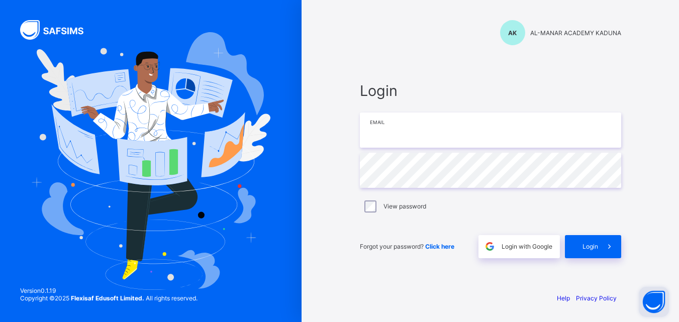
type input "**********"
